Goal: Check status: Check status

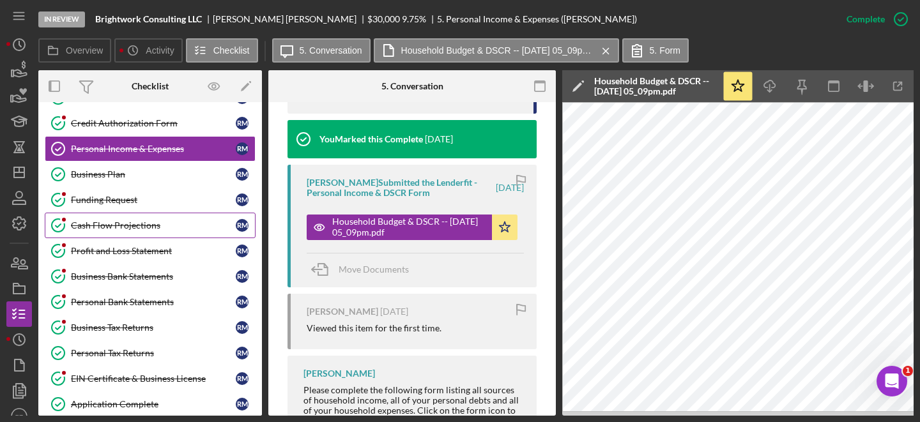
scroll to position [102, 0]
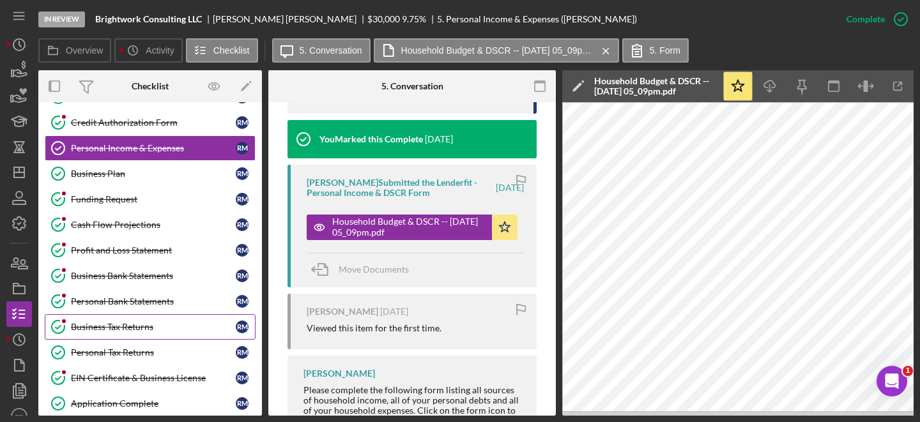
click at [133, 326] on div "Business Tax Returns" at bounding box center [153, 327] width 165 height 10
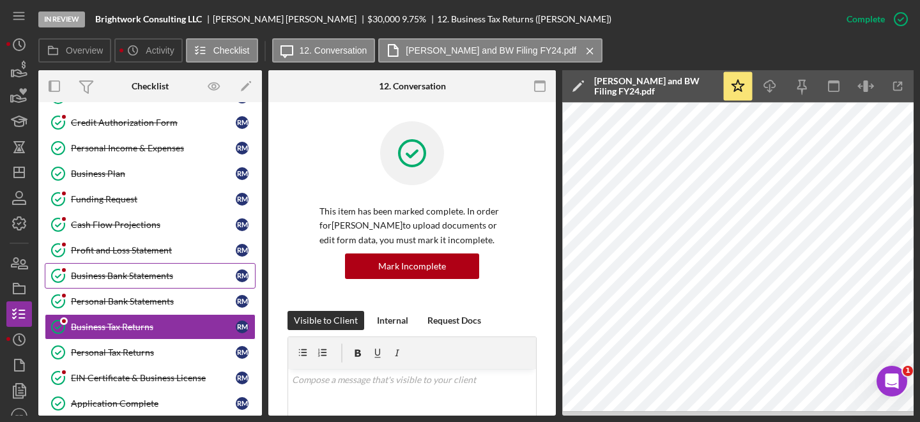
click at [147, 271] on div "Business Bank Statements" at bounding box center [153, 276] width 165 height 10
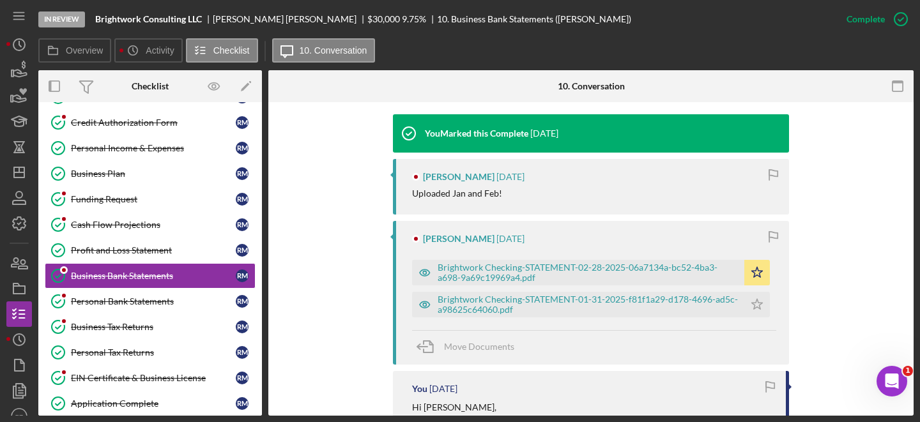
scroll to position [463, 0]
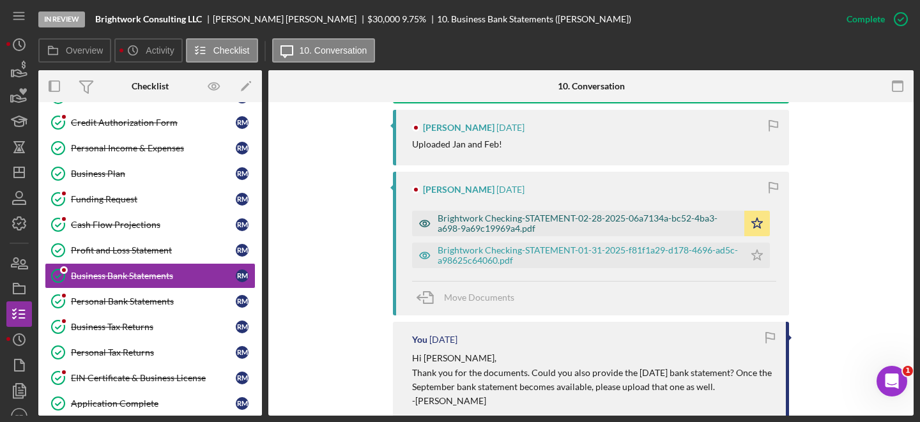
click at [503, 220] on div "Brightwork Checking-STATEMENT-02-28-2025-06a7134a-bc52-4ba3-a698-9a69c19969a4.p…" at bounding box center [588, 223] width 300 height 20
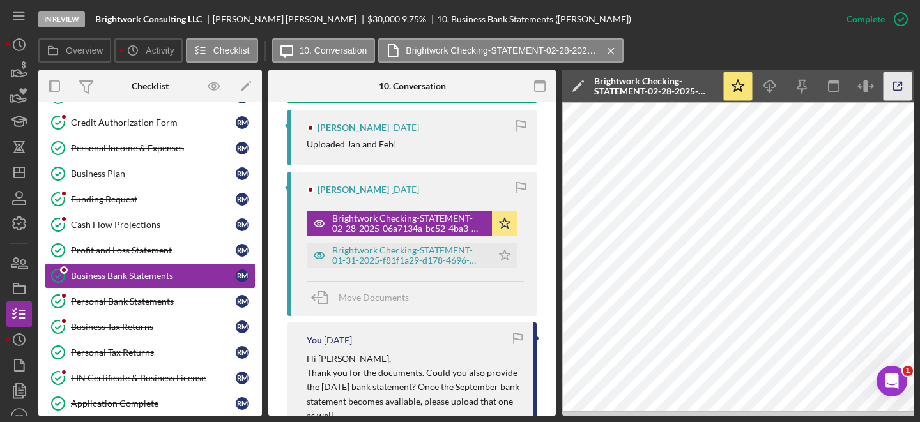
click at [896, 94] on icon "button" at bounding box center [897, 86] width 29 height 29
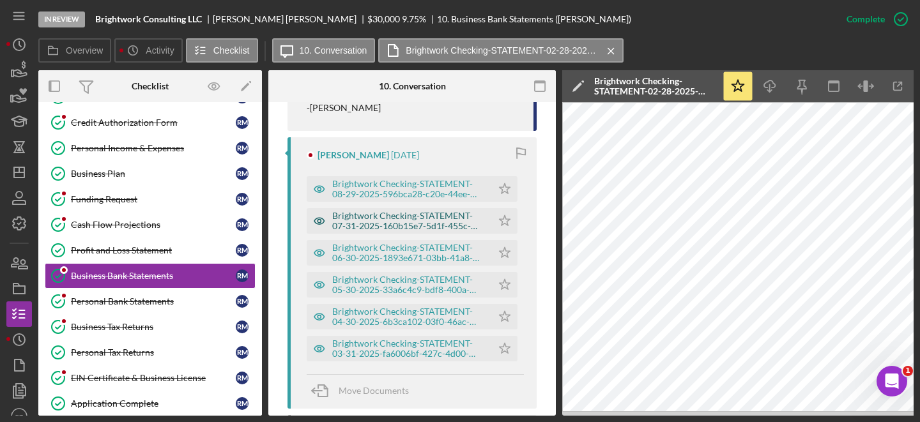
scroll to position [814, 0]
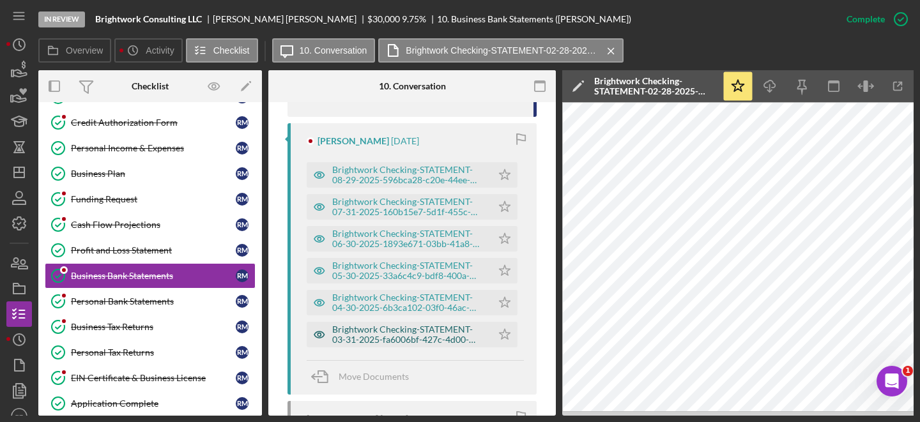
click at [370, 337] on div "Brightwork Checking-STATEMENT-03-31-2025-fa6006bf-427c-4d00-8756-039d61069bf5.p…" at bounding box center [408, 334] width 153 height 20
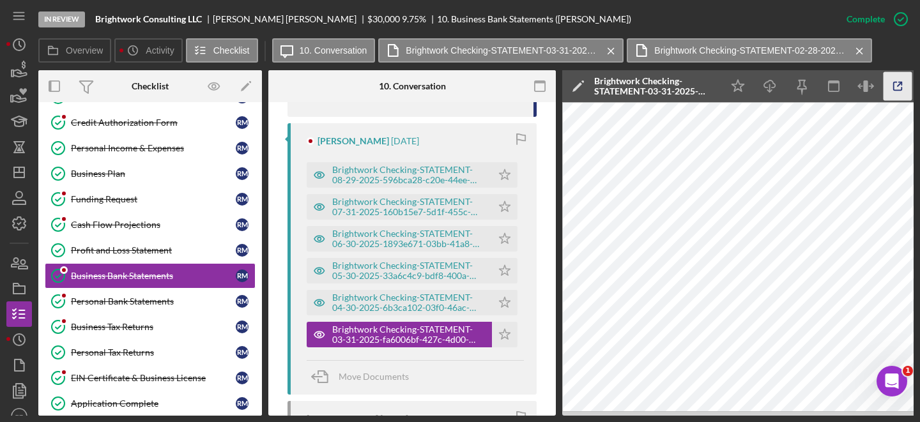
click at [894, 84] on icon "button" at bounding box center [898, 86] width 8 height 8
click at [382, 305] on div "Brightwork Checking-STATEMENT-04-30-2025-6b3ca102-03f0-46ac-b8c9-dbb5f4826100 (…" at bounding box center [408, 303] width 153 height 20
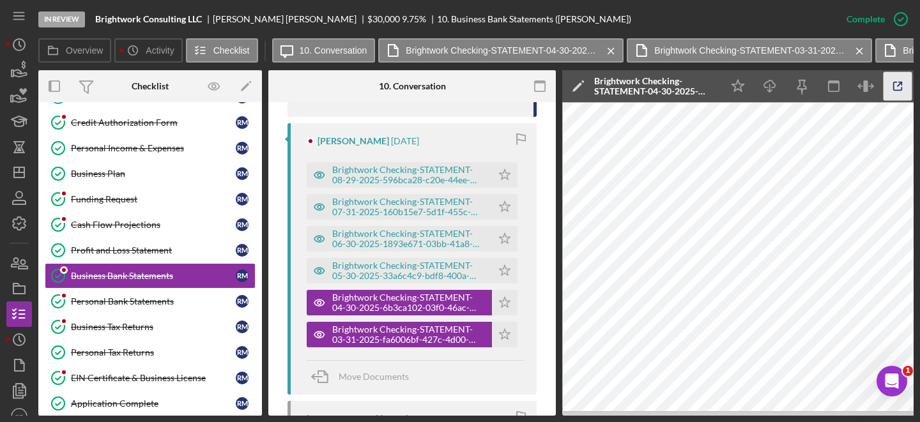
click at [894, 89] on icon "button" at bounding box center [897, 86] width 29 height 29
click at [392, 271] on div "Brightwork Checking-STATEMENT-05-30-2025-33a6c4c9-bdf8-400a-9073-0f11632bd18c (…" at bounding box center [408, 271] width 153 height 20
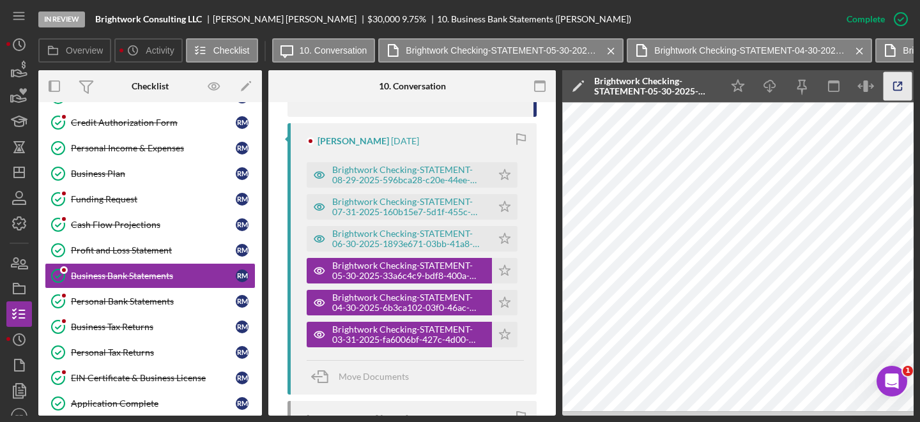
click at [898, 84] on icon "button" at bounding box center [897, 86] width 29 height 29
click at [344, 241] on div "Brightwork Checking-STATEMENT-06-30-2025-1893e671-03bb-41a8-8201-7ff13d9ce4c5 (…" at bounding box center [408, 239] width 153 height 20
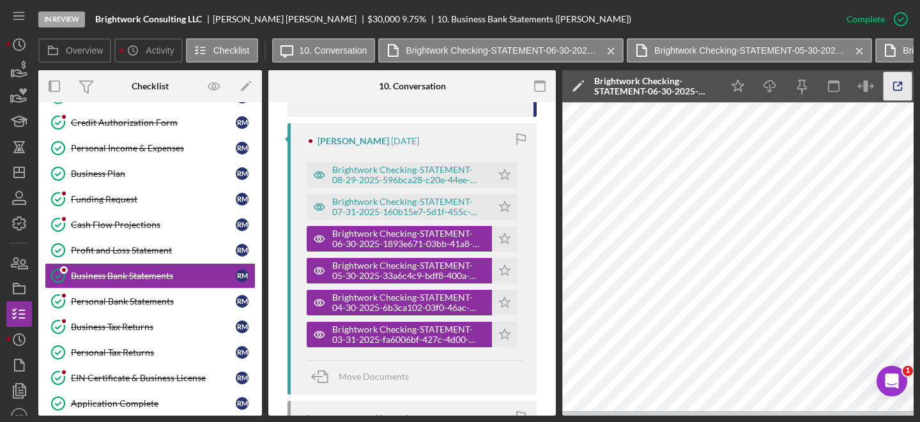
click at [894, 91] on icon "button" at bounding box center [897, 86] width 29 height 29
click at [365, 206] on div "Brightwork Checking-STATEMENT-07-31-2025-160b15e7-5d1f-455c-9b01-a168b180d048 (…" at bounding box center [408, 207] width 153 height 20
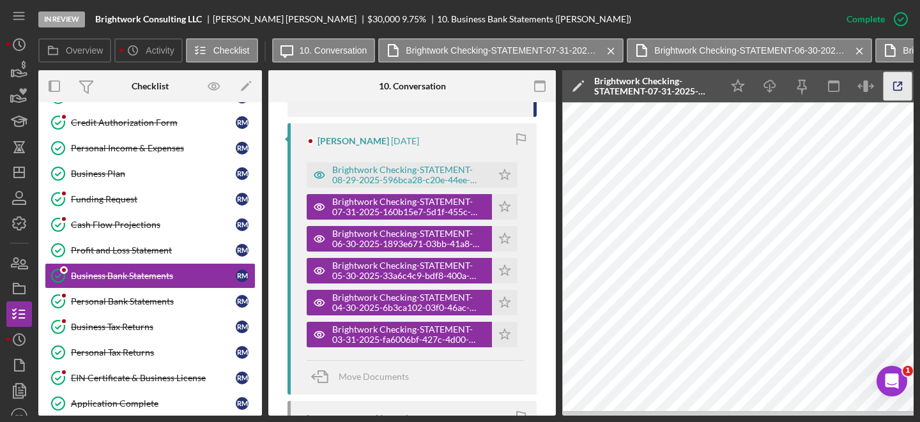
click at [896, 88] on icon "button" at bounding box center [897, 86] width 29 height 29
click at [369, 169] on div "Brightwork Checking-STATEMENT-08-29-2025-596bca28-c20e-44ee-8dac-c2f027ec79ae.p…" at bounding box center [408, 175] width 153 height 20
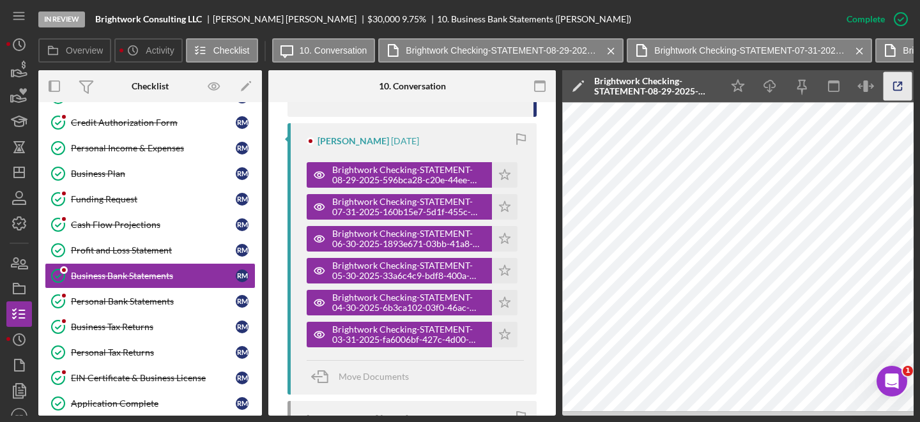
click at [896, 91] on icon "button" at bounding box center [897, 86] width 29 height 29
click at [128, 298] on div "Personal Bank Statements" at bounding box center [153, 301] width 165 height 10
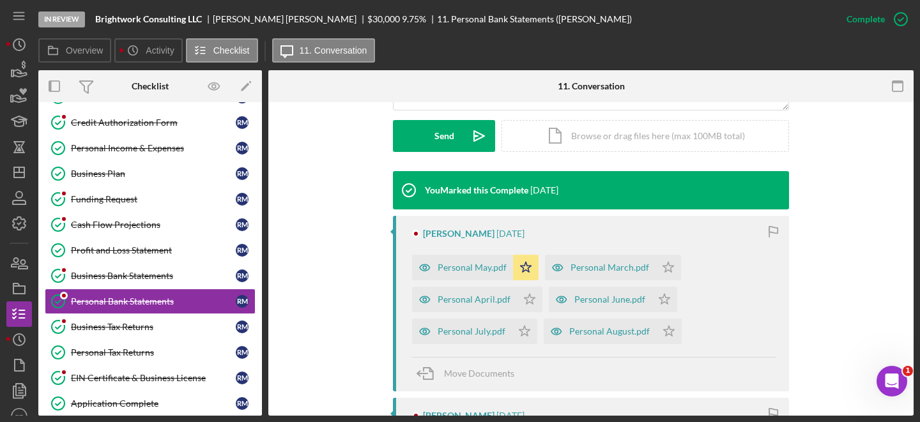
scroll to position [392, 0]
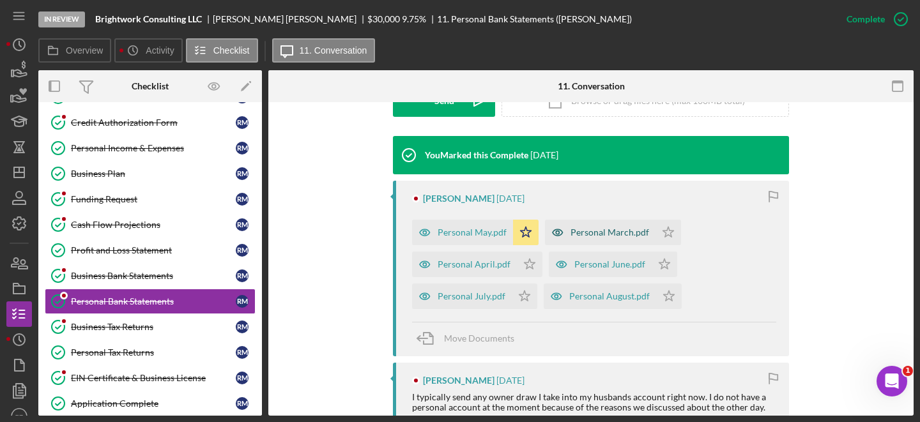
click at [585, 238] on div "Personal March.pdf" at bounding box center [600, 233] width 111 height 26
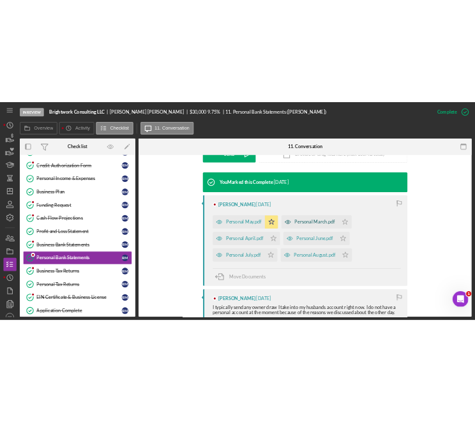
scroll to position [406, 0]
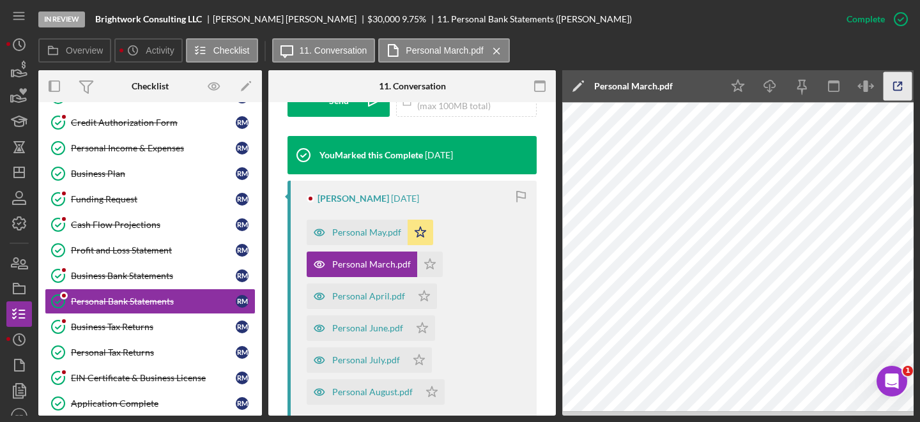
click at [903, 82] on icon "button" at bounding box center [897, 86] width 29 height 29
click at [356, 292] on div "Personal April.pdf" at bounding box center [368, 296] width 73 height 10
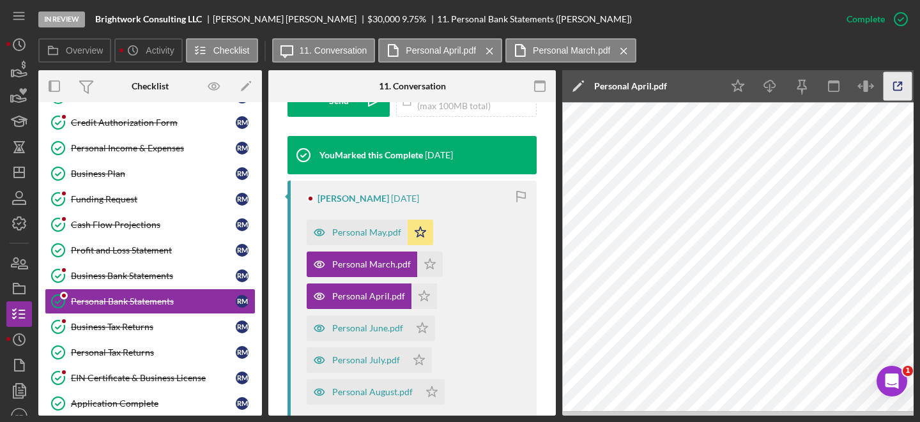
click at [898, 95] on icon "button" at bounding box center [897, 86] width 29 height 29
click at [384, 228] on div "Personal May.pdf" at bounding box center [366, 232] width 69 height 10
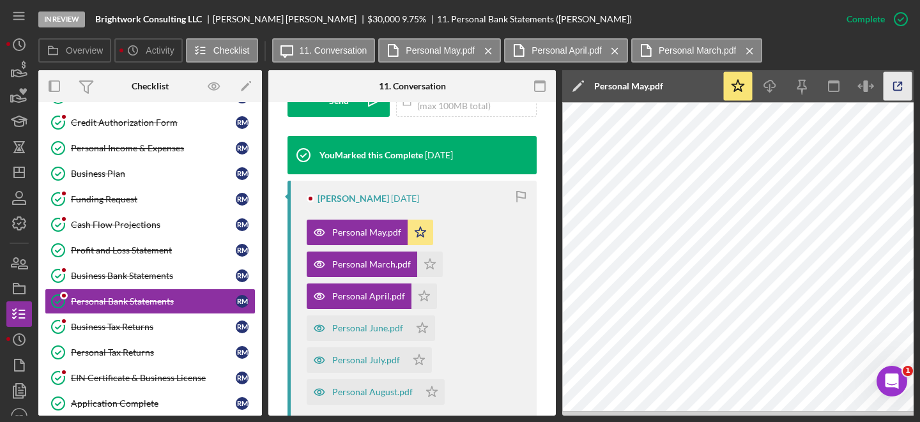
click at [884, 88] on icon "button" at bounding box center [897, 86] width 29 height 29
click at [353, 332] on div "Personal June.pdf" at bounding box center [367, 328] width 71 height 10
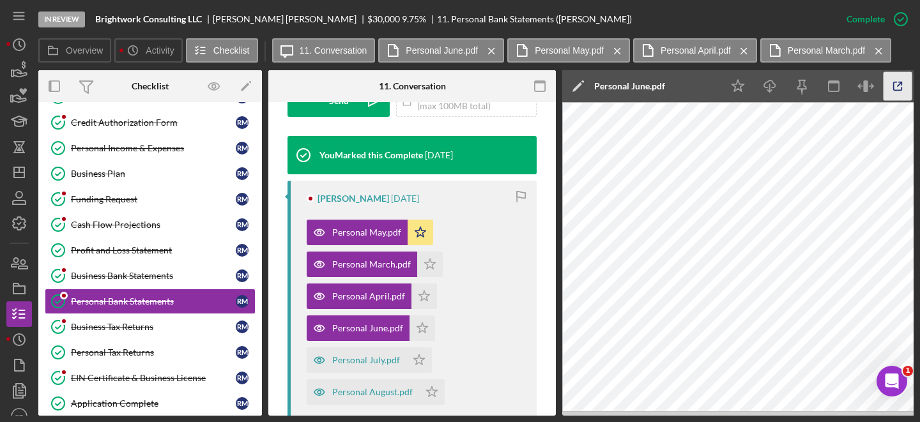
click at [890, 89] on icon "button" at bounding box center [897, 86] width 29 height 29
click at [364, 348] on div "Personal July.pdf" at bounding box center [357, 360] width 100 height 26
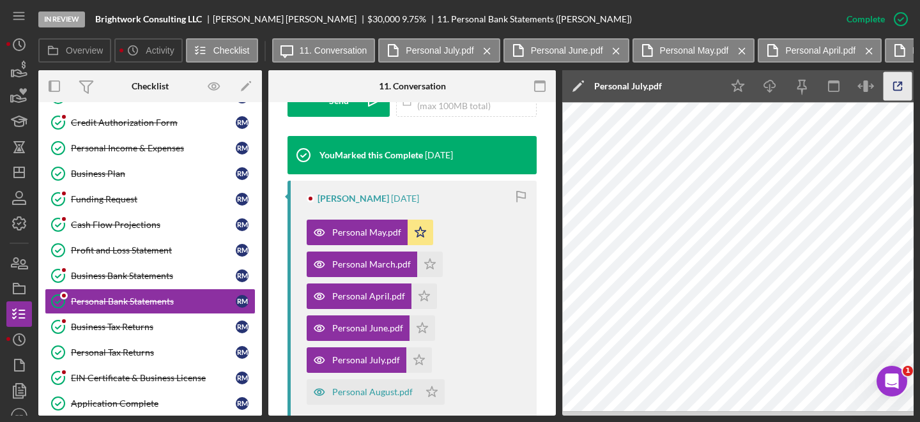
click at [895, 97] on icon "button" at bounding box center [897, 86] width 29 height 29
click at [353, 399] on div "Personal August.pdf" at bounding box center [363, 392] width 112 height 26
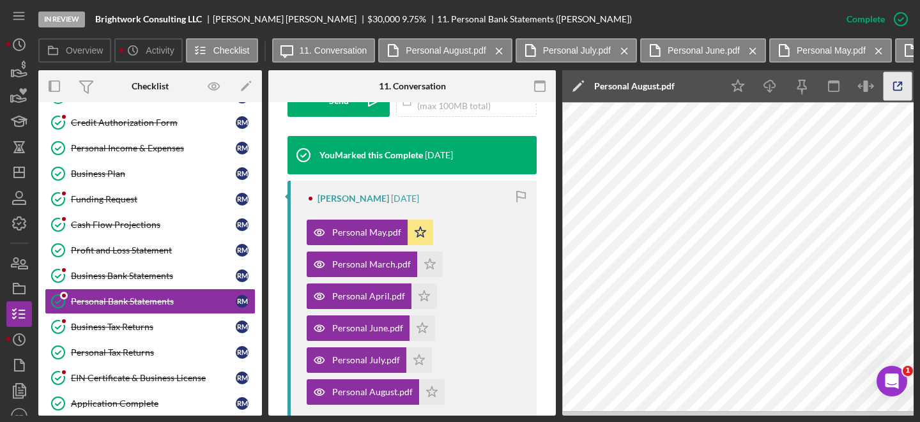
click at [892, 92] on icon "button" at bounding box center [897, 86] width 29 height 29
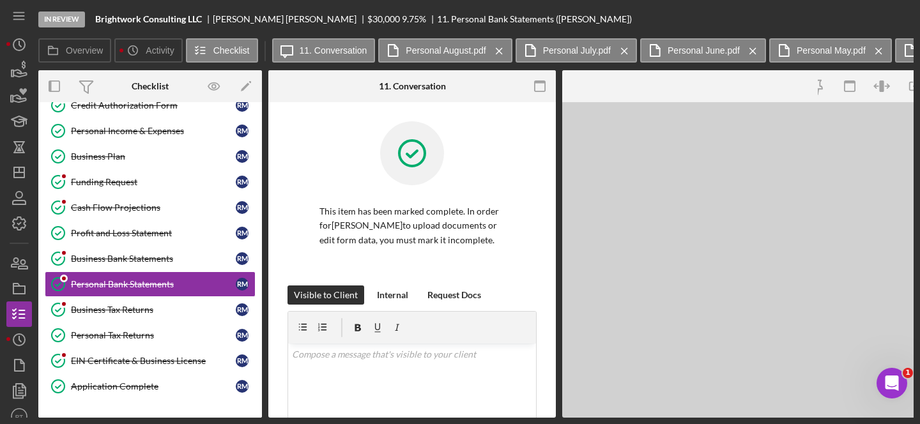
scroll to position [142, 0]
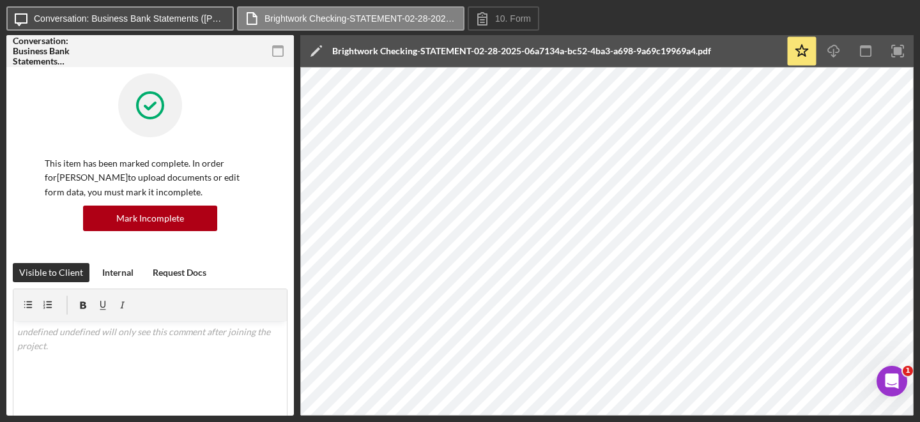
click at [94, 20] on label "Conversation: Business Bank Statements (Rachel M.)" at bounding box center [130, 18] width 192 height 10
click at [160, 13] on label "Conversation: Business Bank Statements ([PERSON_NAME])" at bounding box center [130, 18] width 192 height 10
click at [164, 17] on label "Conversation: Business Bank Statements (Rachel M.)" at bounding box center [130, 18] width 192 height 10
click at [96, 19] on label "Conversation: Business Bank Statements (Rachel M.)" at bounding box center [130, 18] width 192 height 10
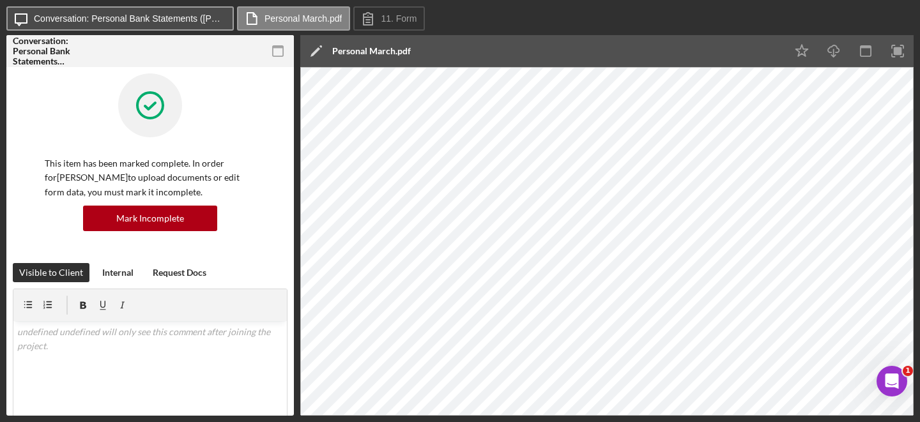
click at [117, 26] on button "Icon/Message Conversation: Personal Bank Statements (Rachel M.)" at bounding box center [119, 18] width 227 height 24
